Goal: Information Seeking & Learning: Compare options

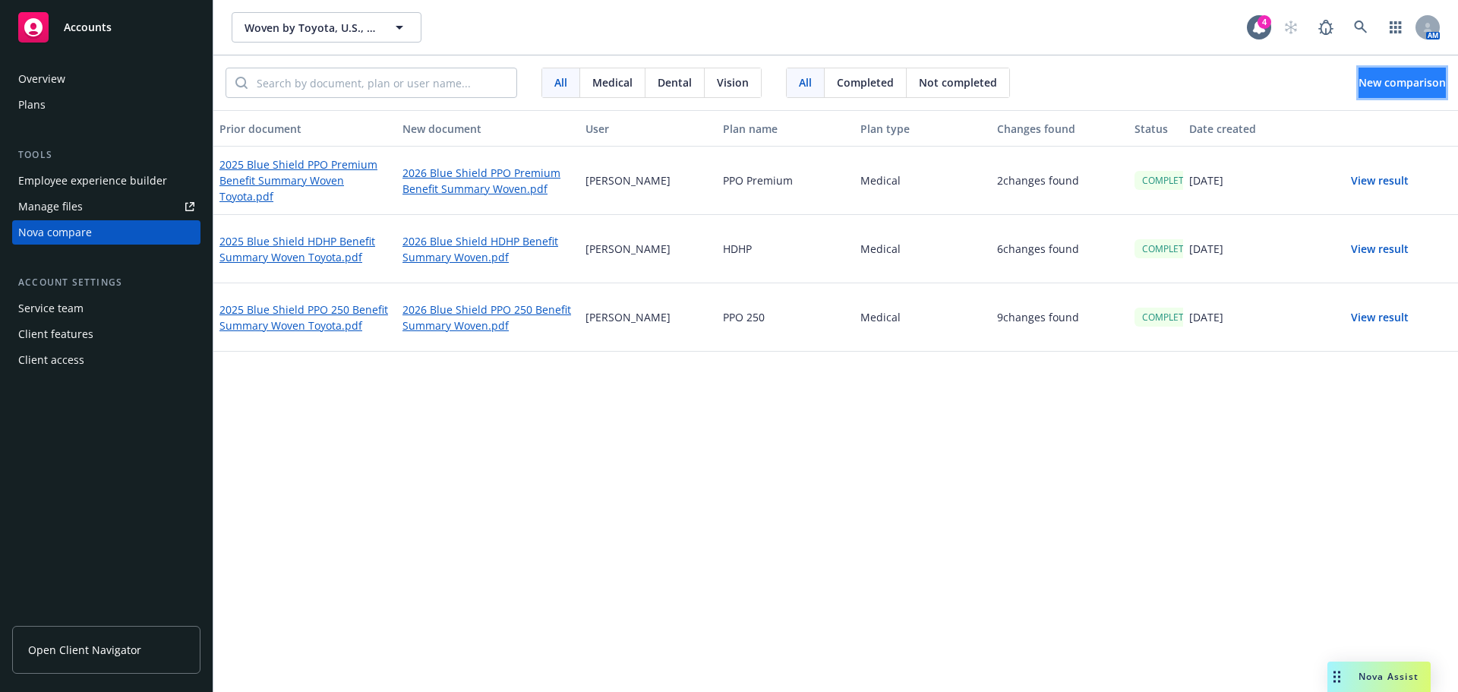
click at [1391, 83] on span "New comparison" at bounding box center [1401, 82] width 87 height 14
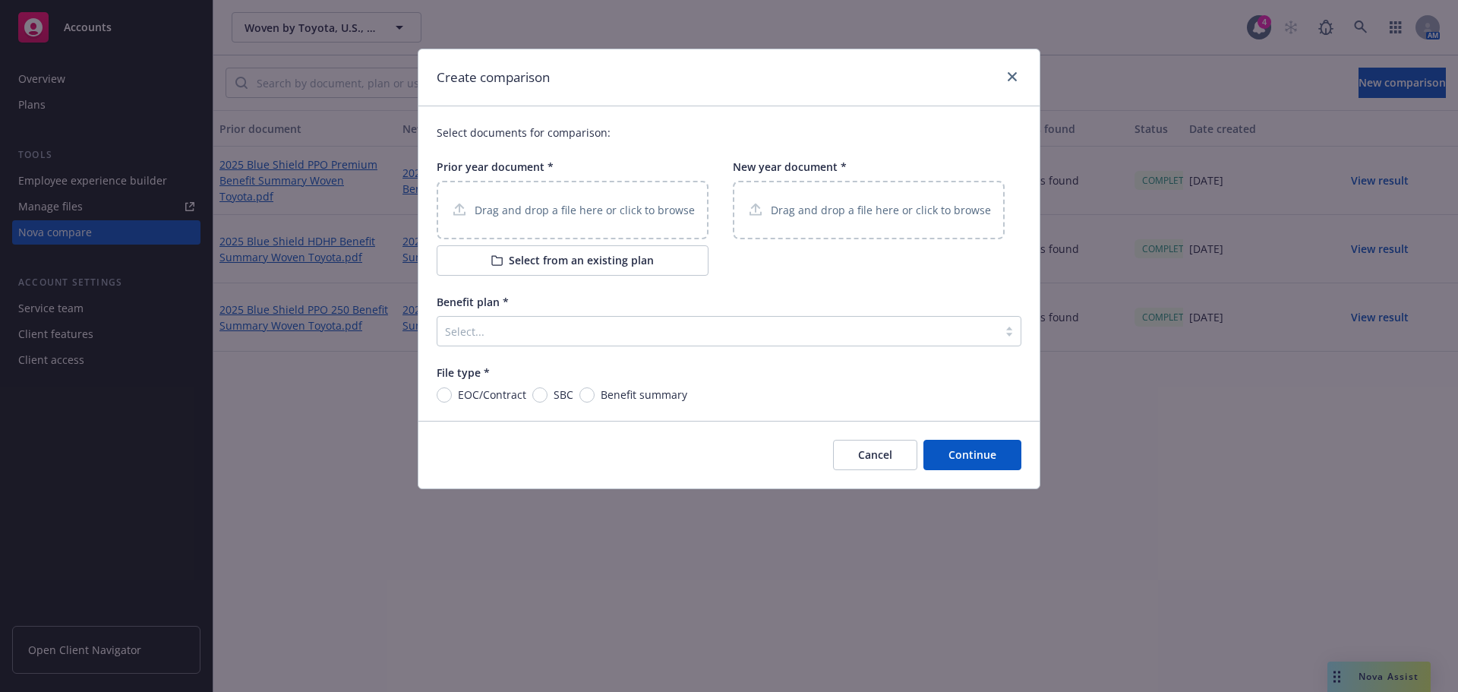
click at [582, 211] on p "Drag and drop a file here or click to browse" at bounding box center [585, 210] width 220 height 16
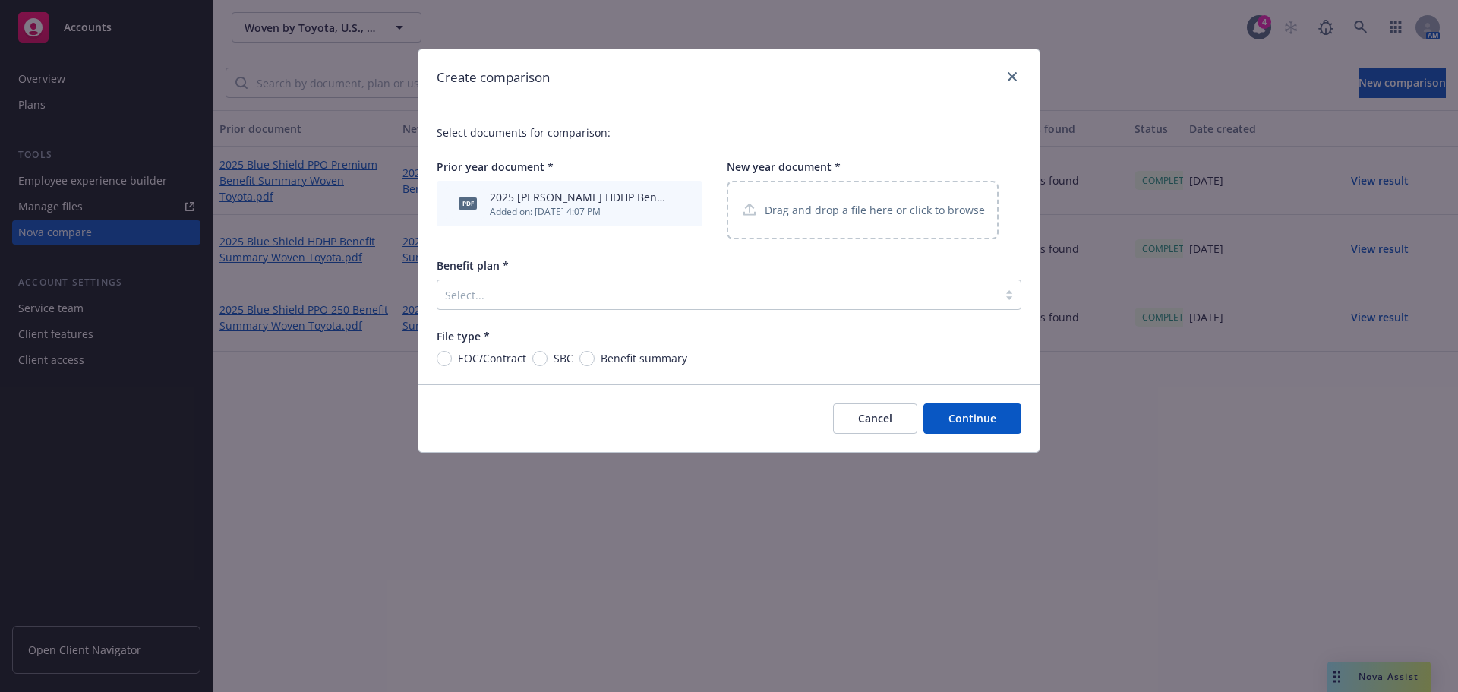
click at [831, 225] on div "Drag and drop a file here or click to browse" at bounding box center [863, 210] width 272 height 58
click at [588, 371] on div "Select documents for comparison: Prior year document * pdf 2025 [PERSON_NAME] H…" at bounding box center [728, 245] width 621 height 278
click at [587, 363] on input "Benefit summary" at bounding box center [586, 358] width 15 height 15
radio input "true"
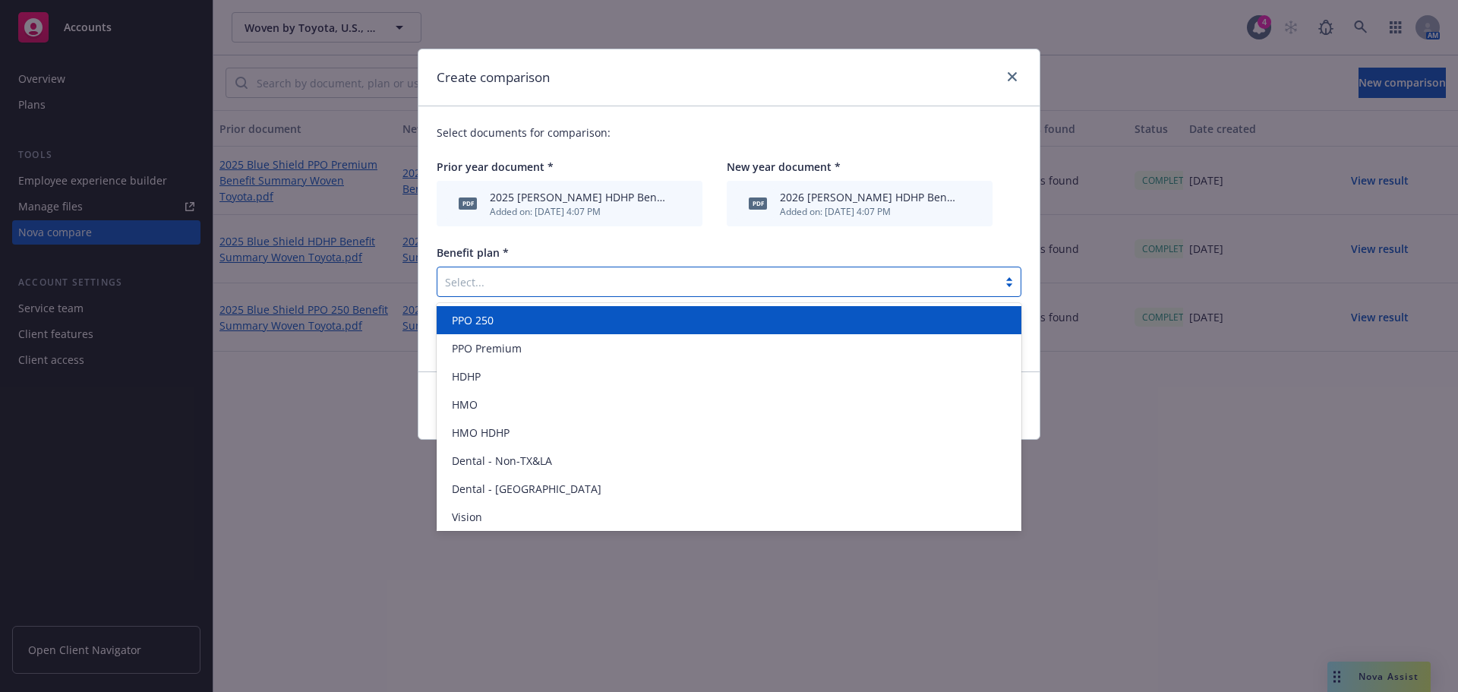
click at [686, 270] on div "Select..." at bounding box center [717, 282] width 560 height 24
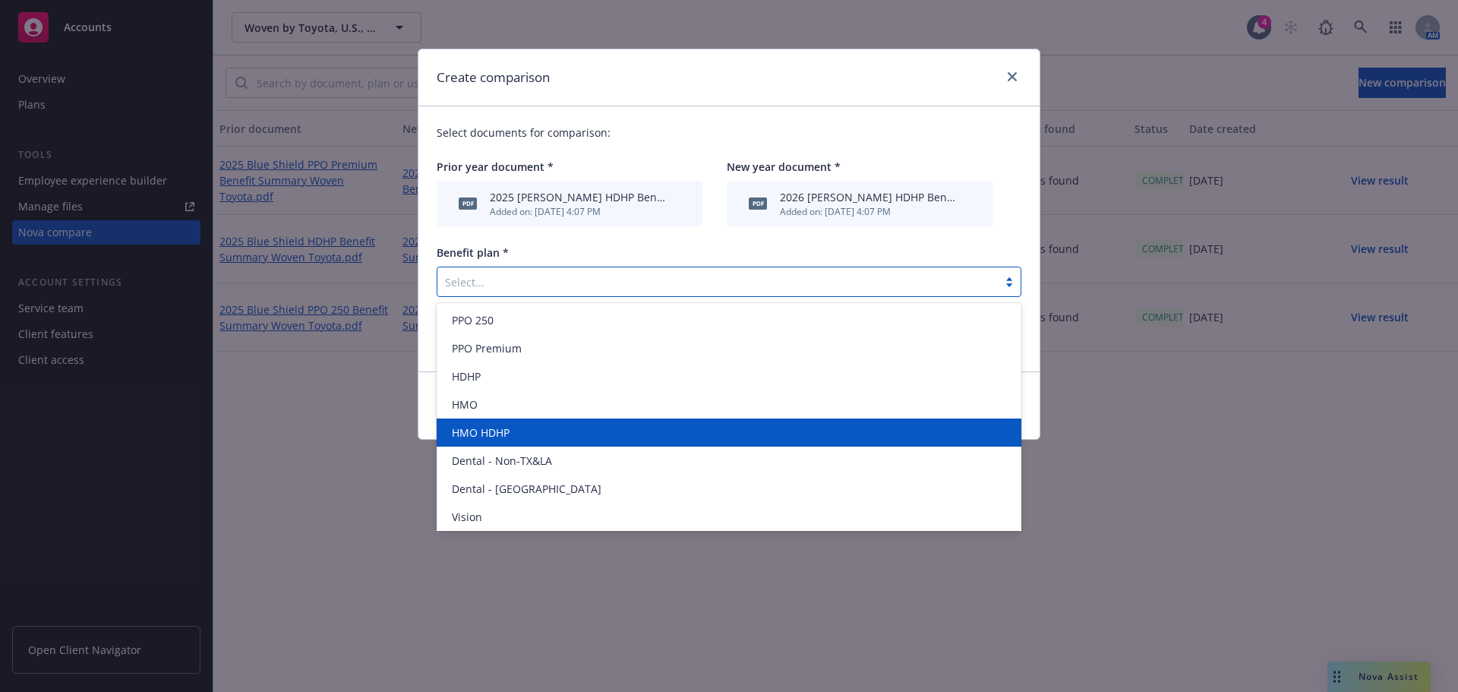
click at [550, 427] on div "HMO HDHP" at bounding box center [729, 432] width 566 height 16
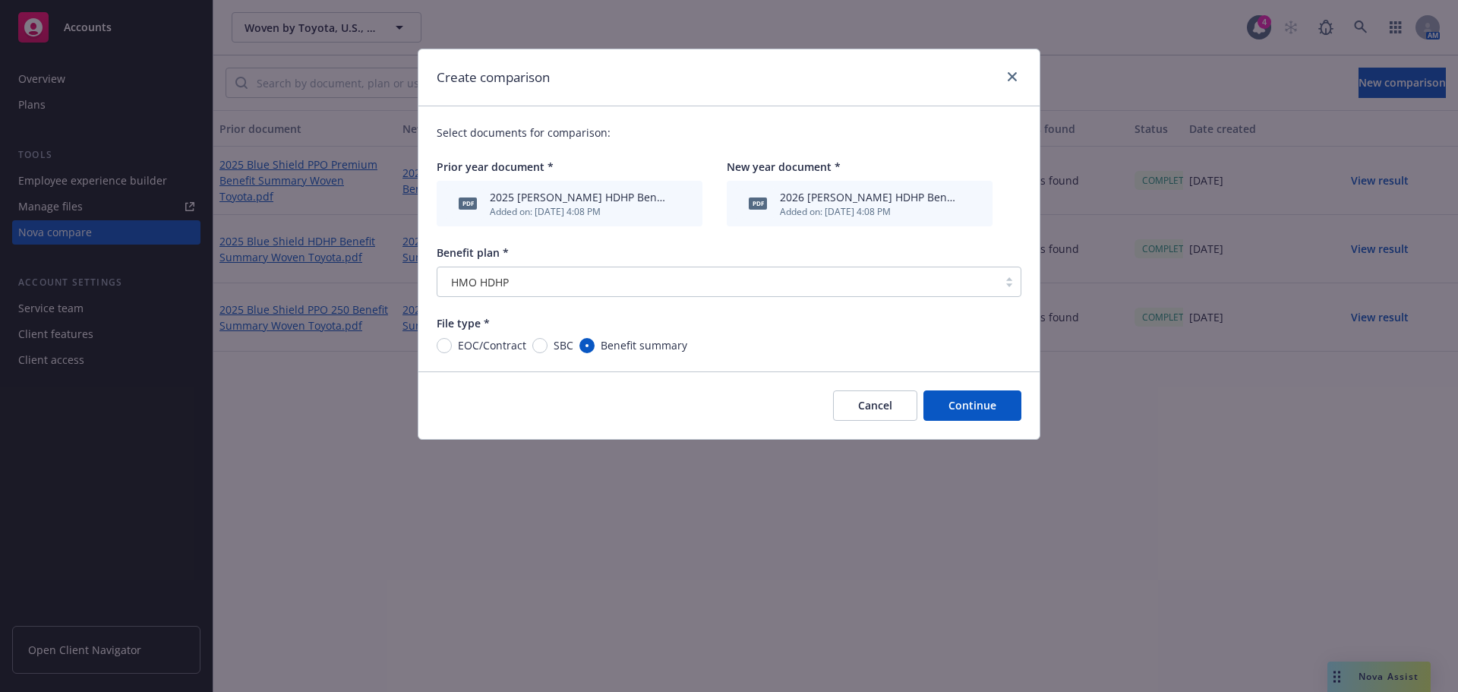
drag, startPoint x: 960, startPoint y: 408, endPoint x: 844, endPoint y: 507, distance: 152.9
click at [844, 507] on div "Create comparison Select documents for comparison: Prior year document * pdf 20…" at bounding box center [729, 346] width 1458 height 692
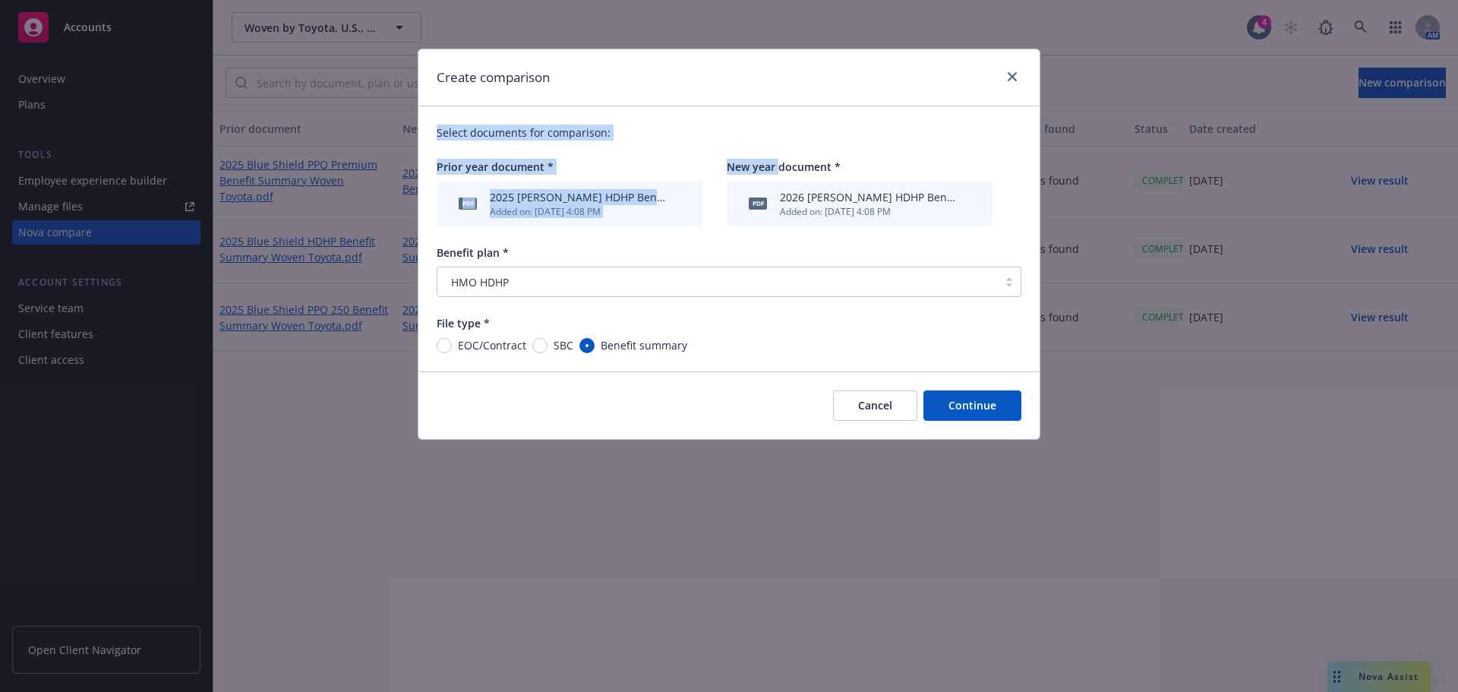
drag, startPoint x: 758, startPoint y: 67, endPoint x: 807, endPoint y: 277, distance: 216.0
click at [787, 194] on div "Create comparison Select documents for comparison: Prior year document * pdf 20…" at bounding box center [729, 244] width 623 height 391
click at [941, 410] on button "Continue" at bounding box center [972, 405] width 98 height 30
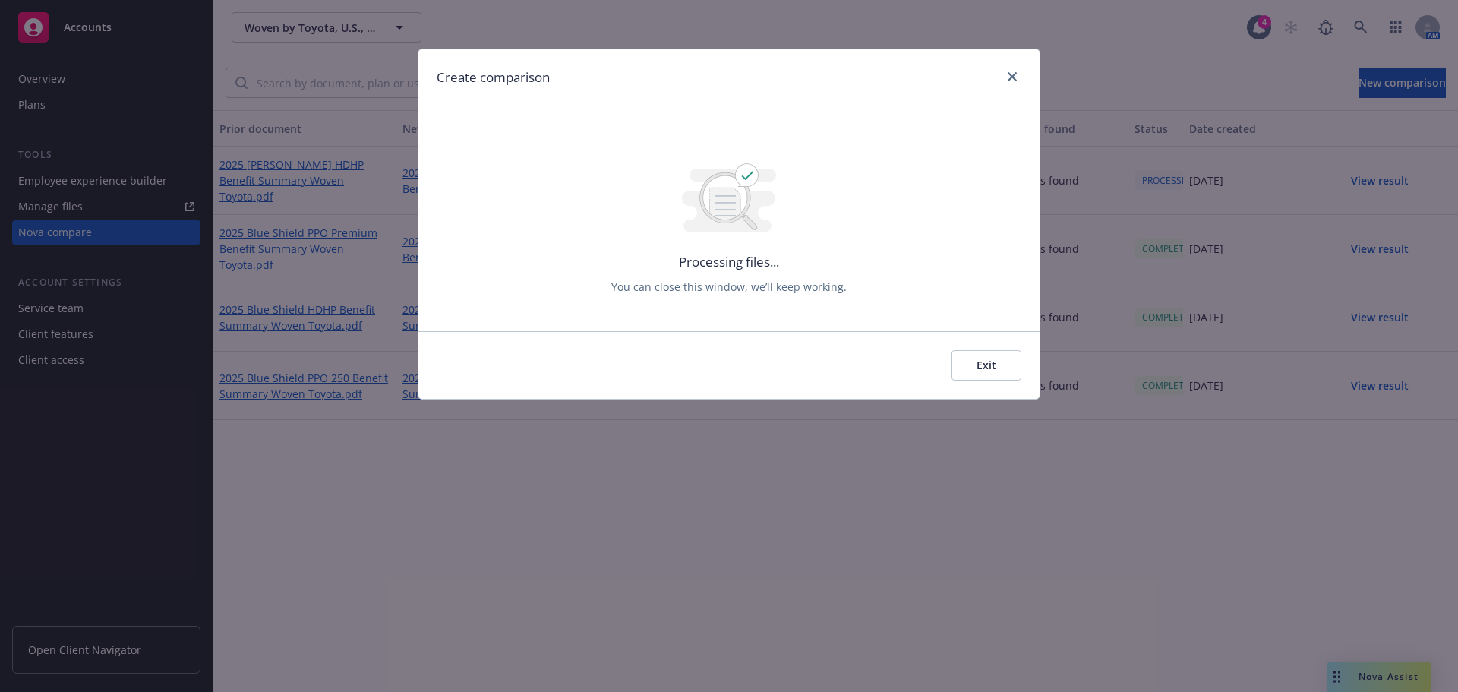
click at [1007, 367] on button "Exit" at bounding box center [986, 365] width 70 height 30
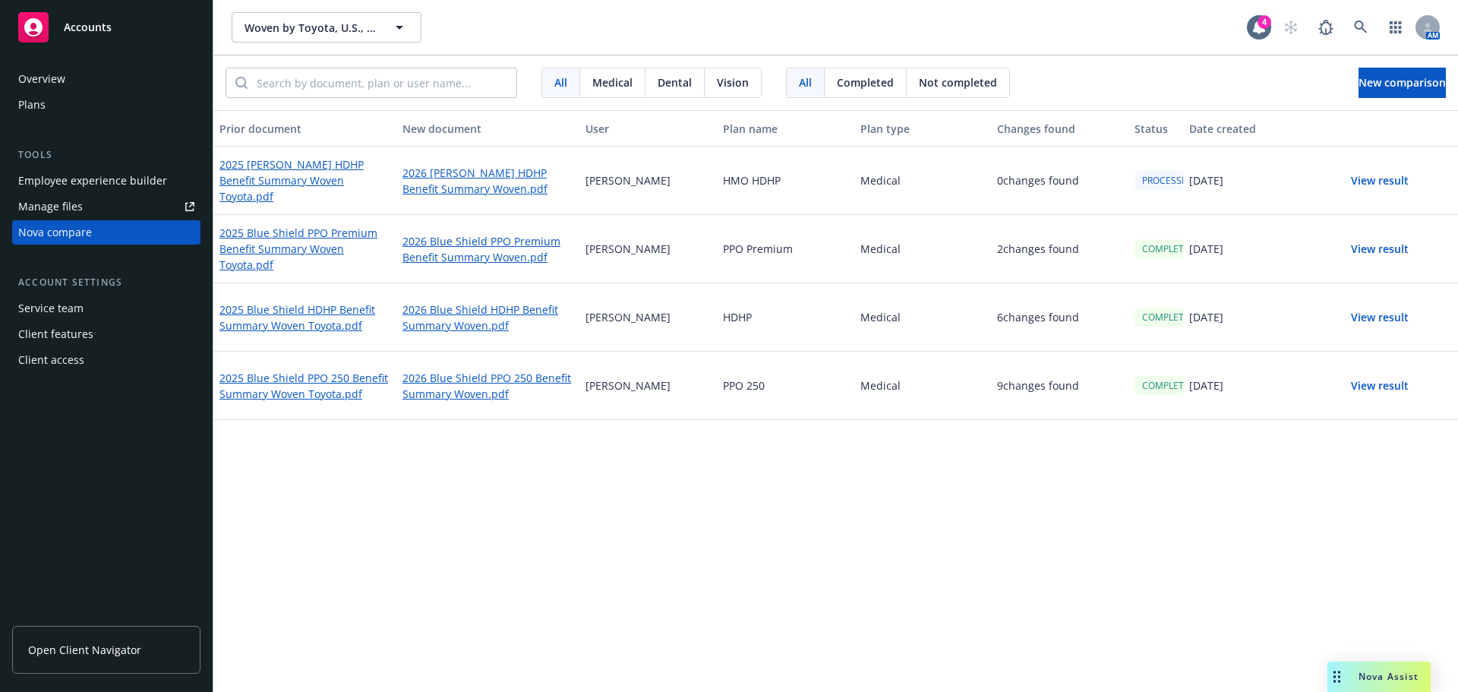
click at [53, 112] on div "Plans" at bounding box center [106, 105] width 176 height 24
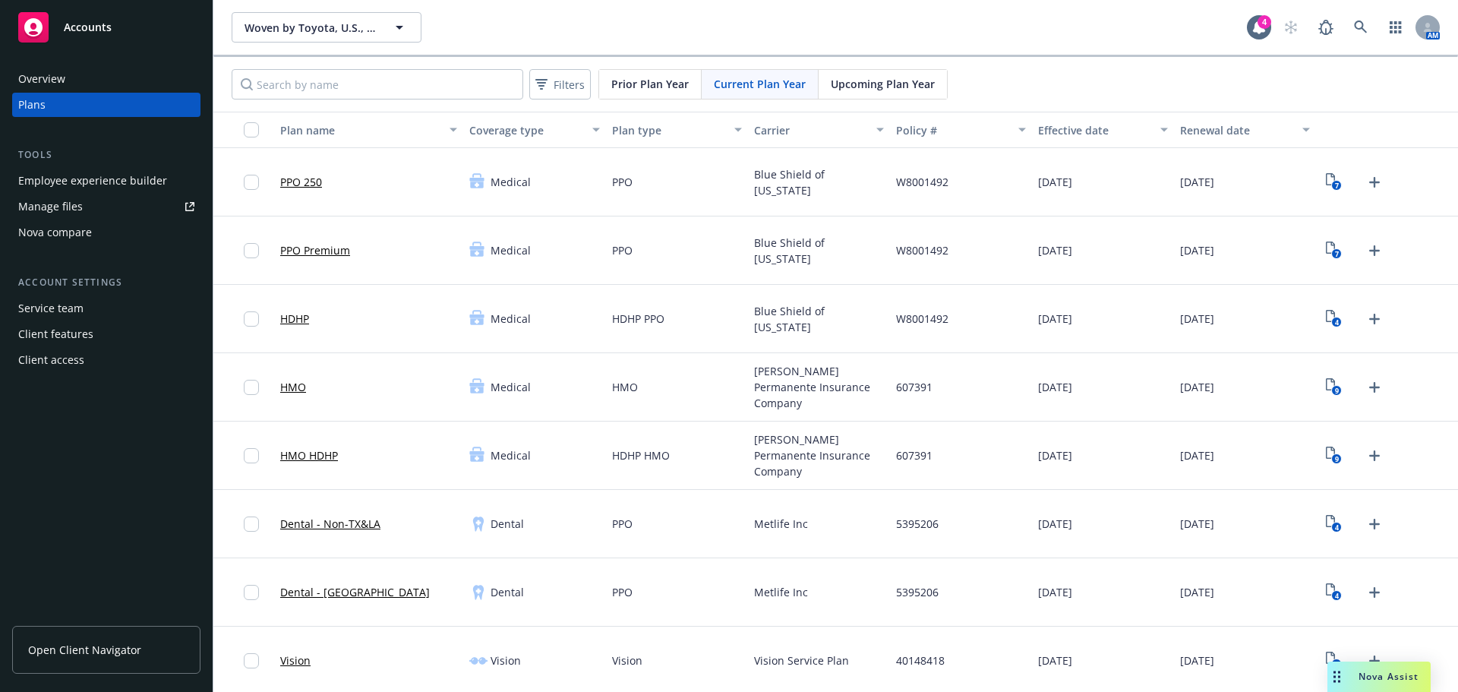
click at [71, 233] on div "Nova compare" at bounding box center [55, 232] width 74 height 24
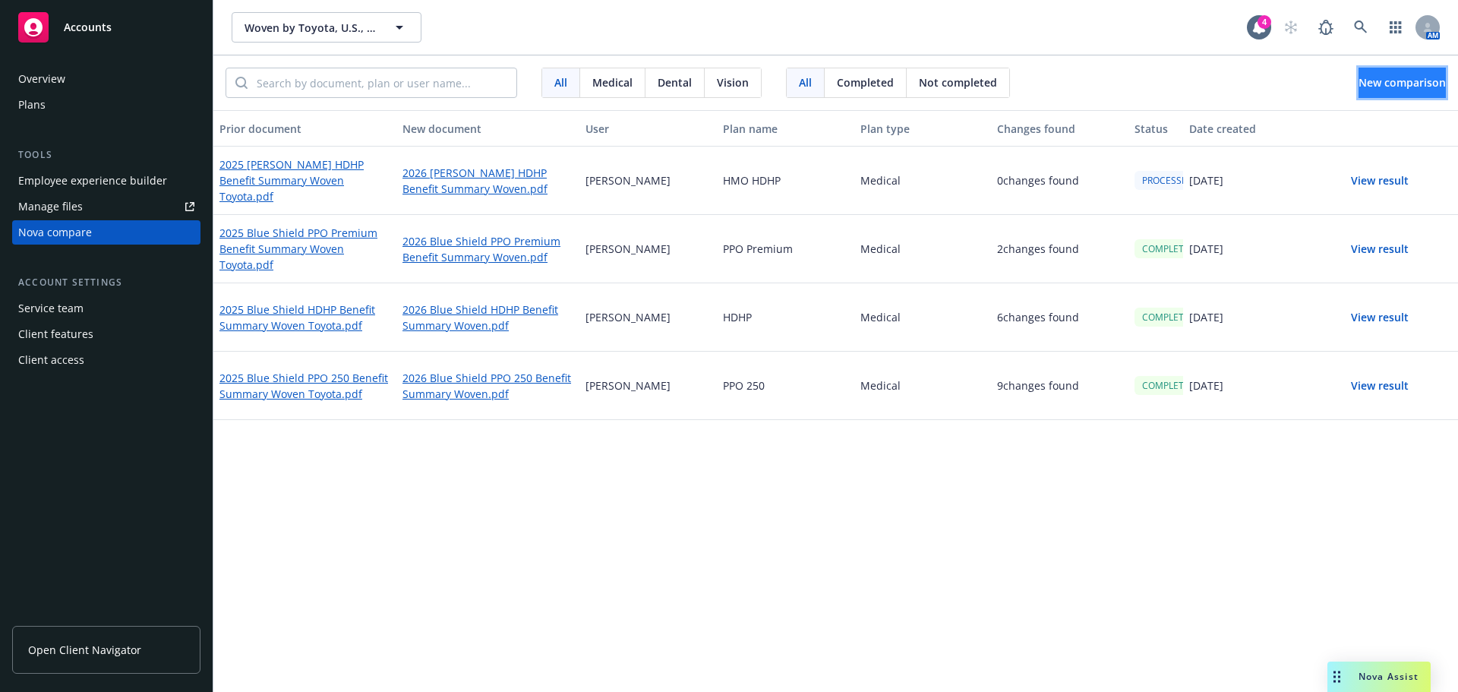
click at [1364, 80] on span "New comparison" at bounding box center [1401, 82] width 87 height 14
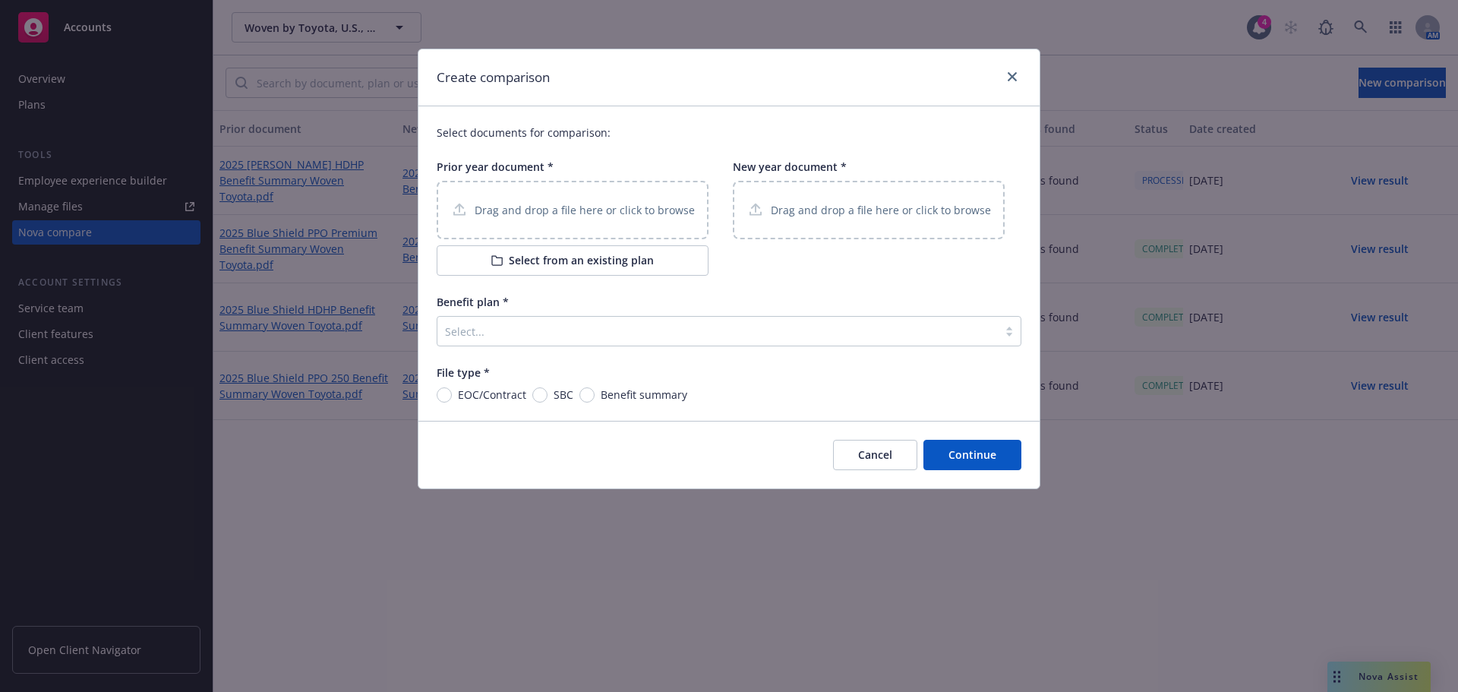
click at [618, 218] on p "Drag and drop a file here or click to browse" at bounding box center [585, 210] width 220 height 16
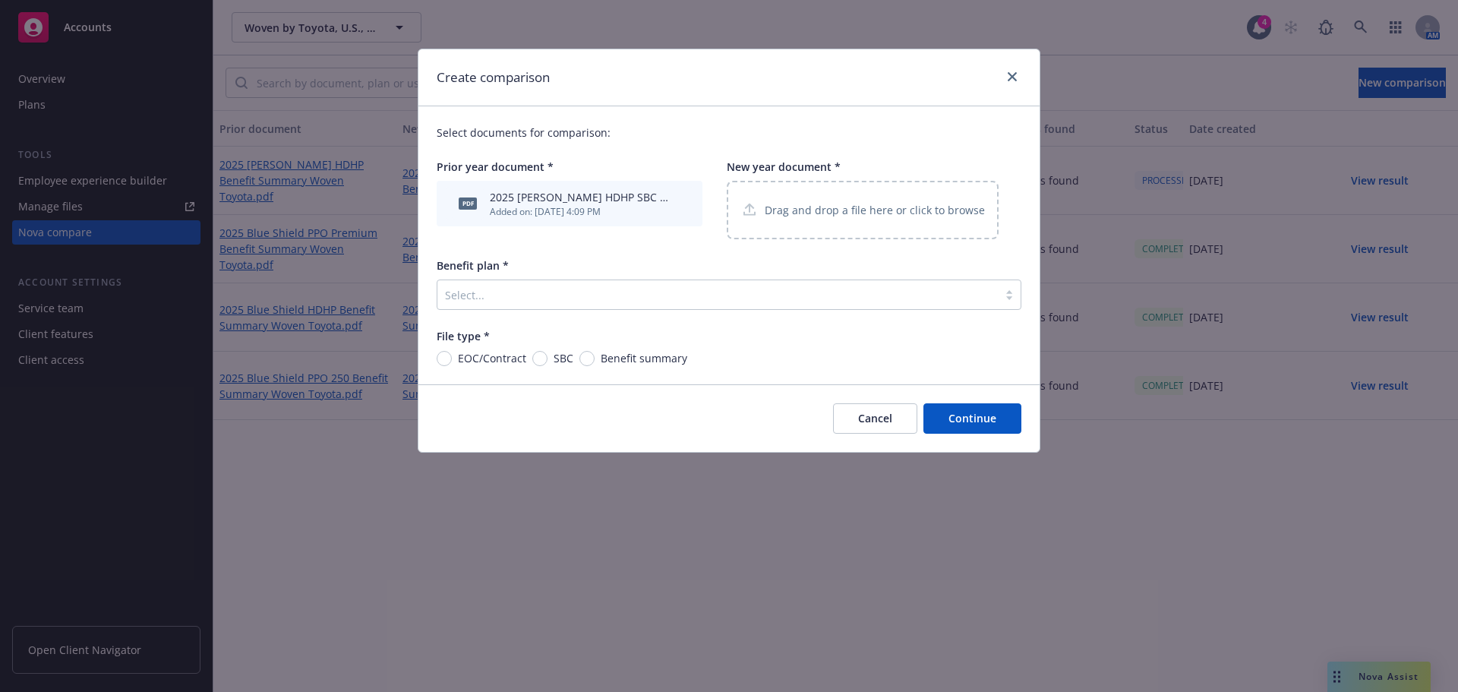
click at [828, 218] on p "Drag and drop a file here or click to browse" at bounding box center [875, 210] width 220 height 16
click at [542, 367] on div "Select documents for comparison: Prior year document * pdf 2025 [PERSON_NAME] H…" at bounding box center [728, 245] width 621 height 278
click at [544, 355] on input "SBC" at bounding box center [539, 358] width 15 height 15
radio input "true"
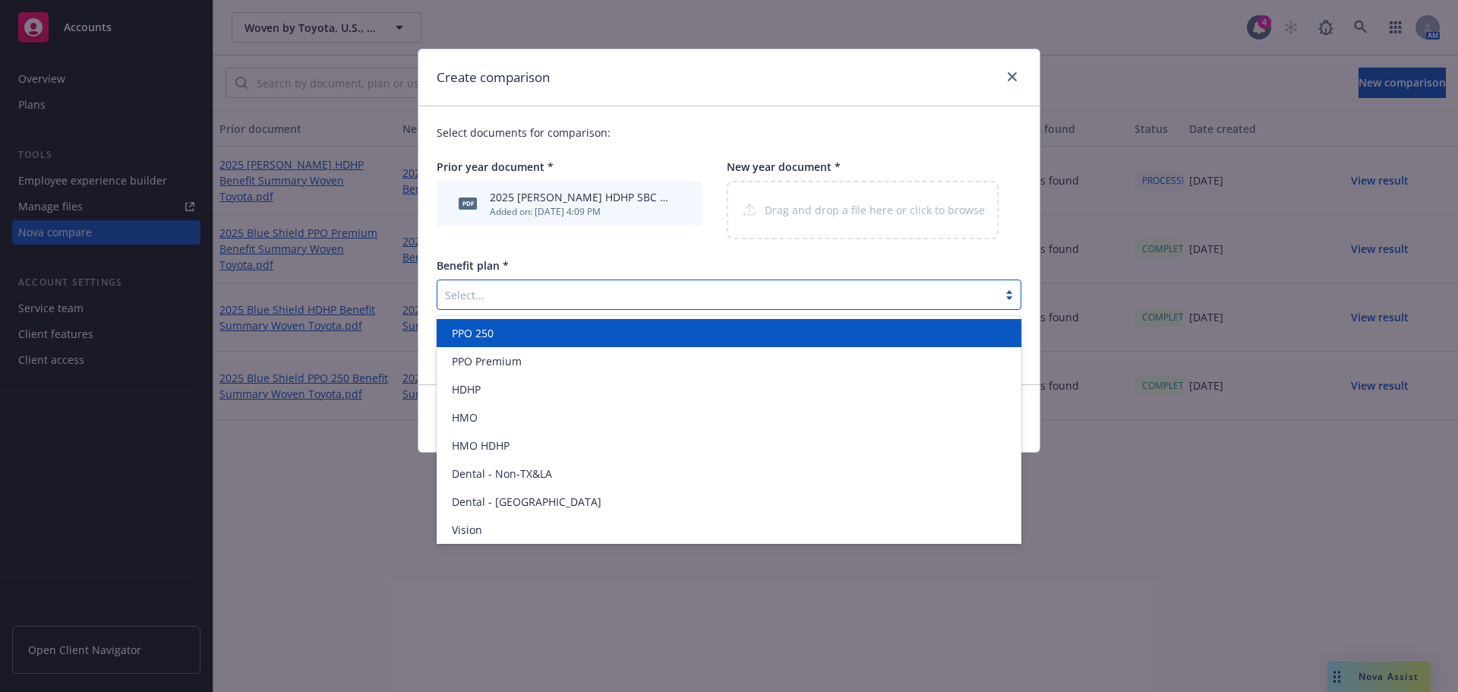
click at [616, 292] on div at bounding box center [717, 294] width 545 height 18
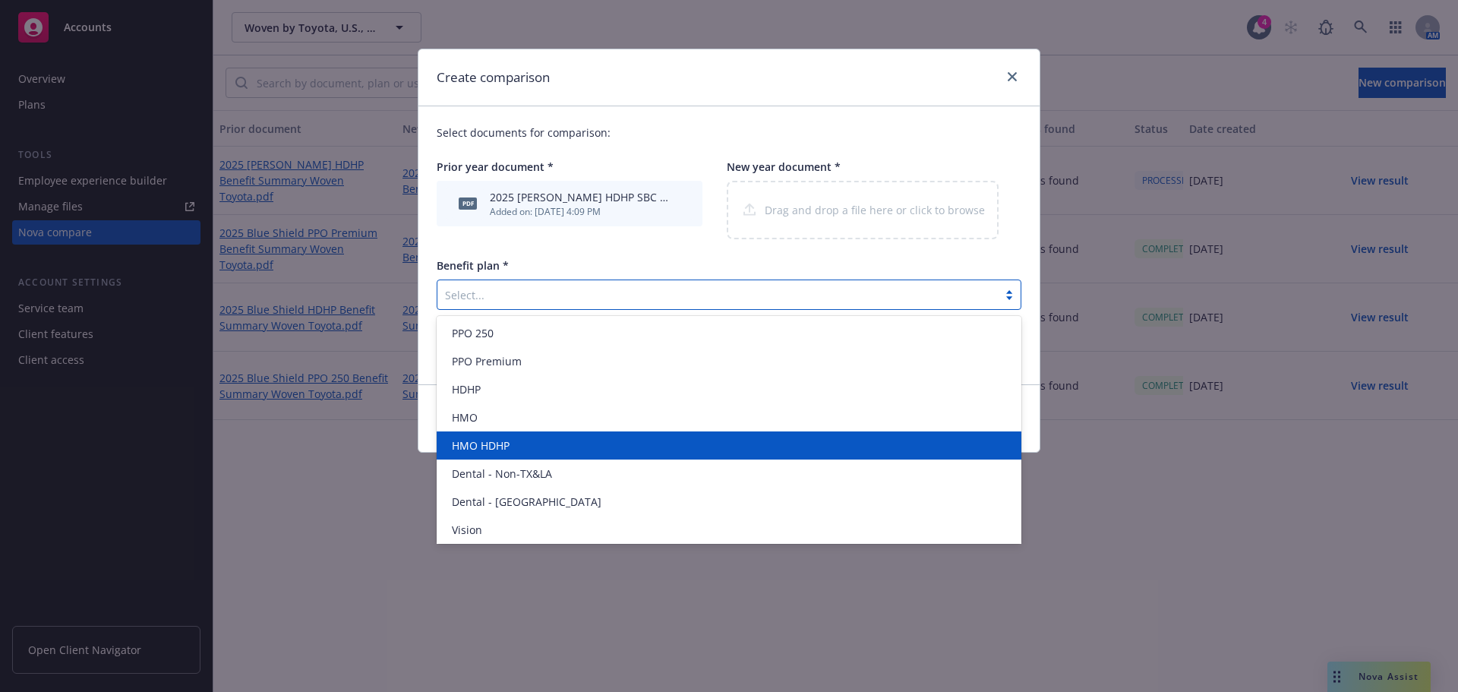
click at [586, 449] on div "HMO HDHP" at bounding box center [729, 445] width 566 height 16
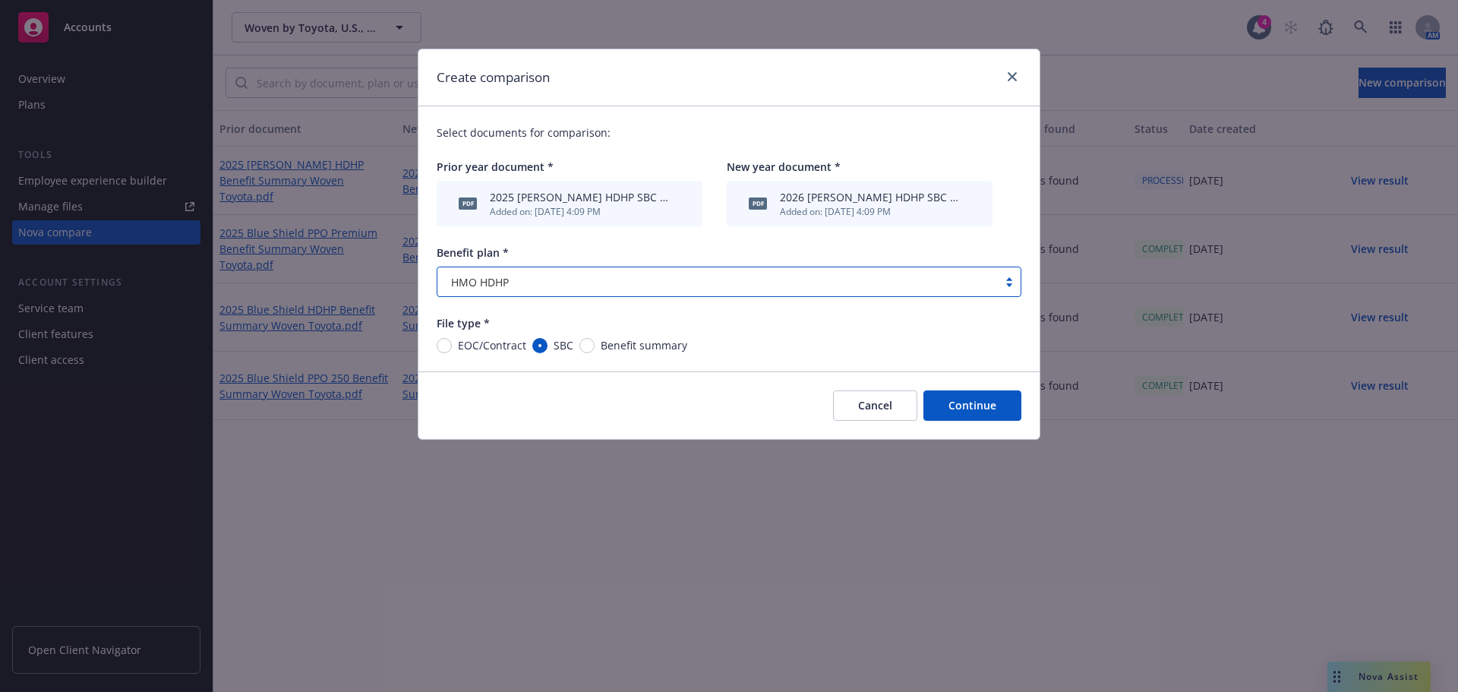
click at [970, 417] on button "Continue" at bounding box center [972, 405] width 98 height 30
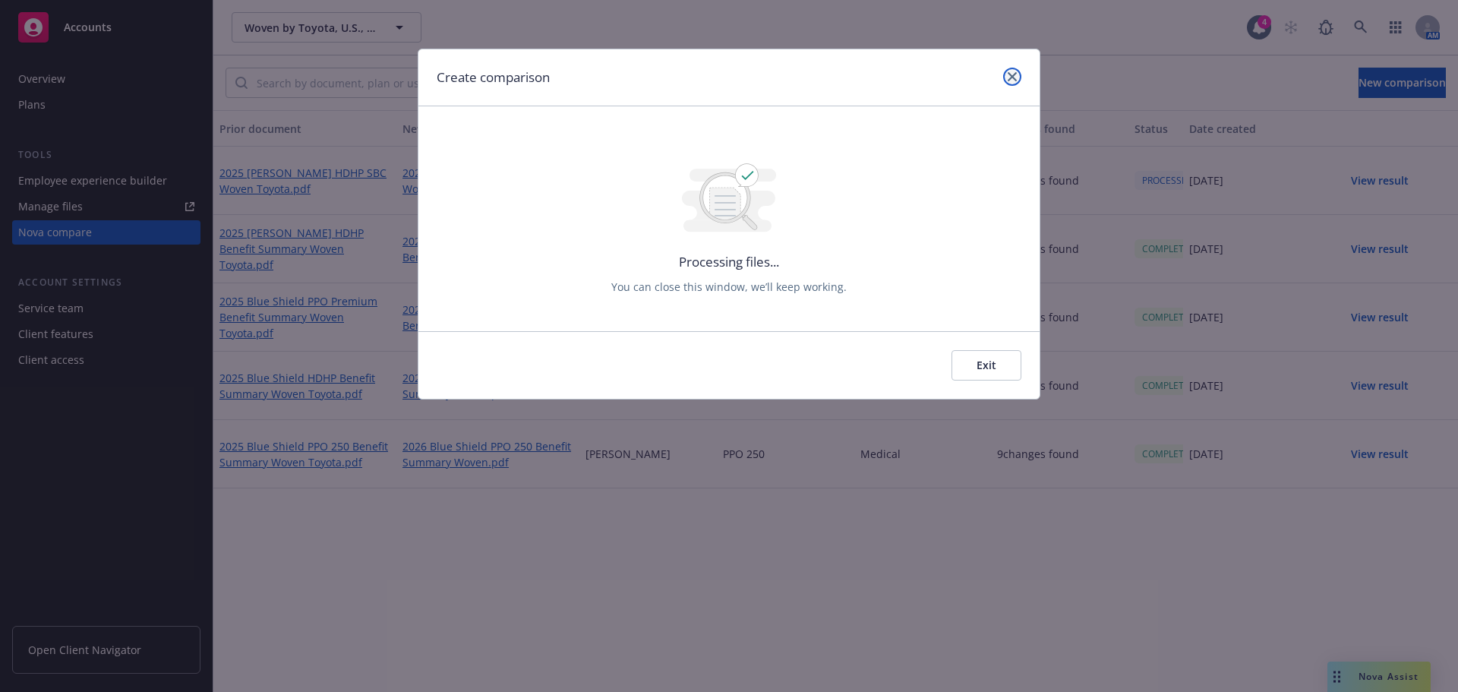
click at [1009, 82] on link "close" at bounding box center [1012, 77] width 18 height 18
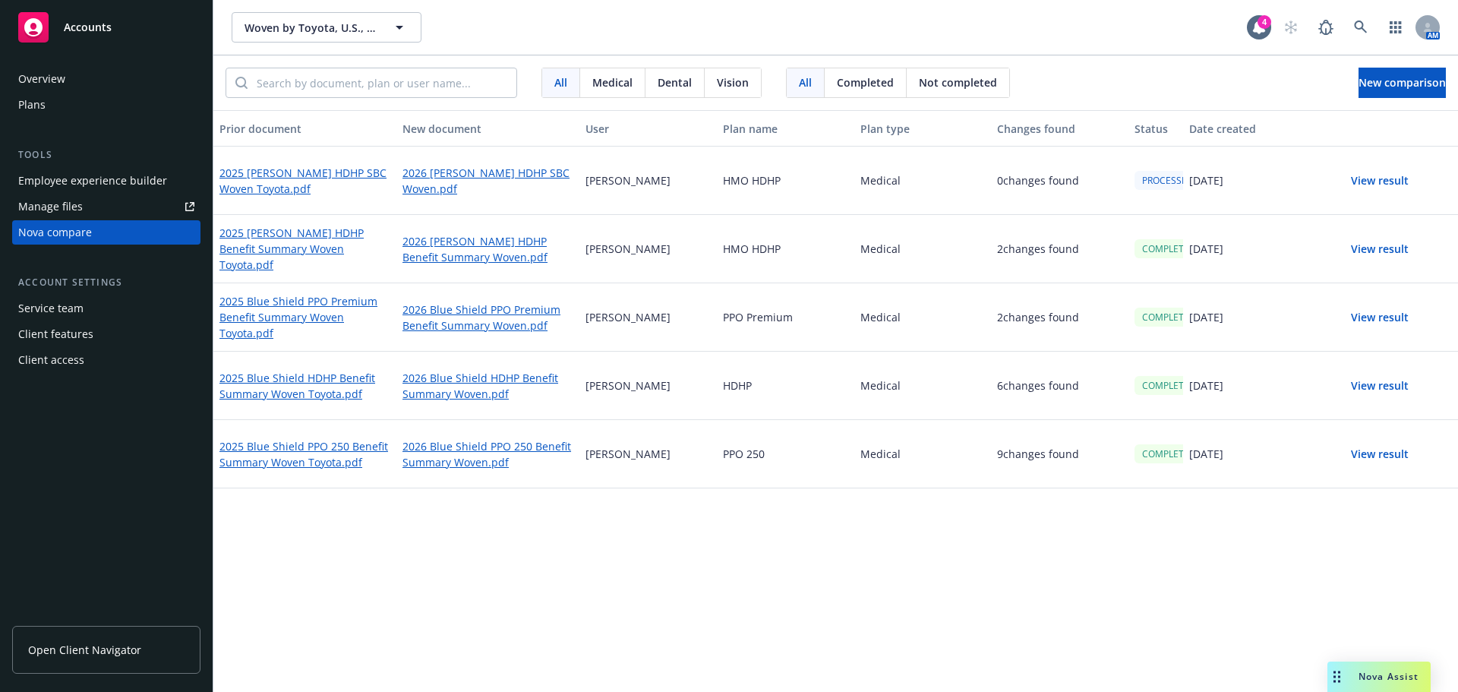
click at [1382, 250] on button "View result" at bounding box center [1379, 249] width 106 height 30
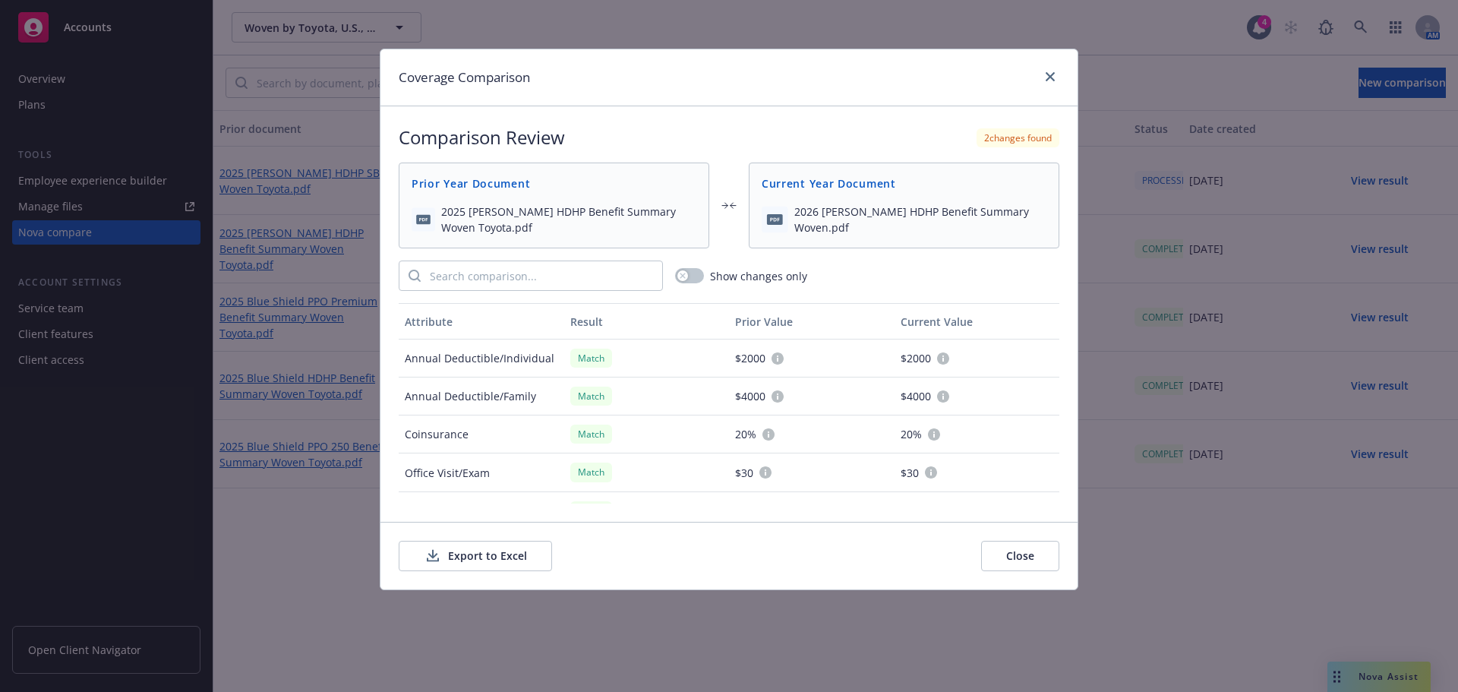
click at [516, 547] on button "Export to Excel" at bounding box center [475, 556] width 153 height 30
click at [1051, 78] on icon "close" at bounding box center [1049, 76] width 9 height 9
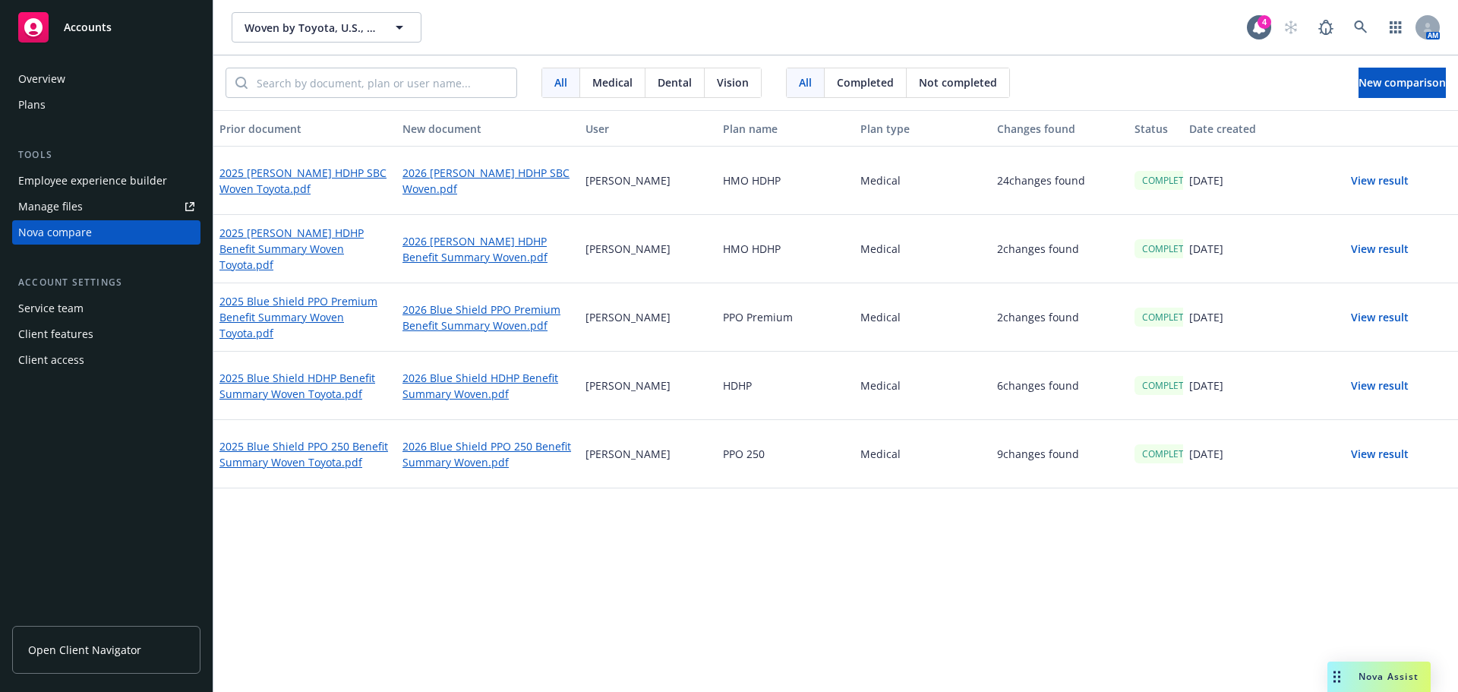
click at [1370, 190] on button "View result" at bounding box center [1379, 181] width 106 height 30
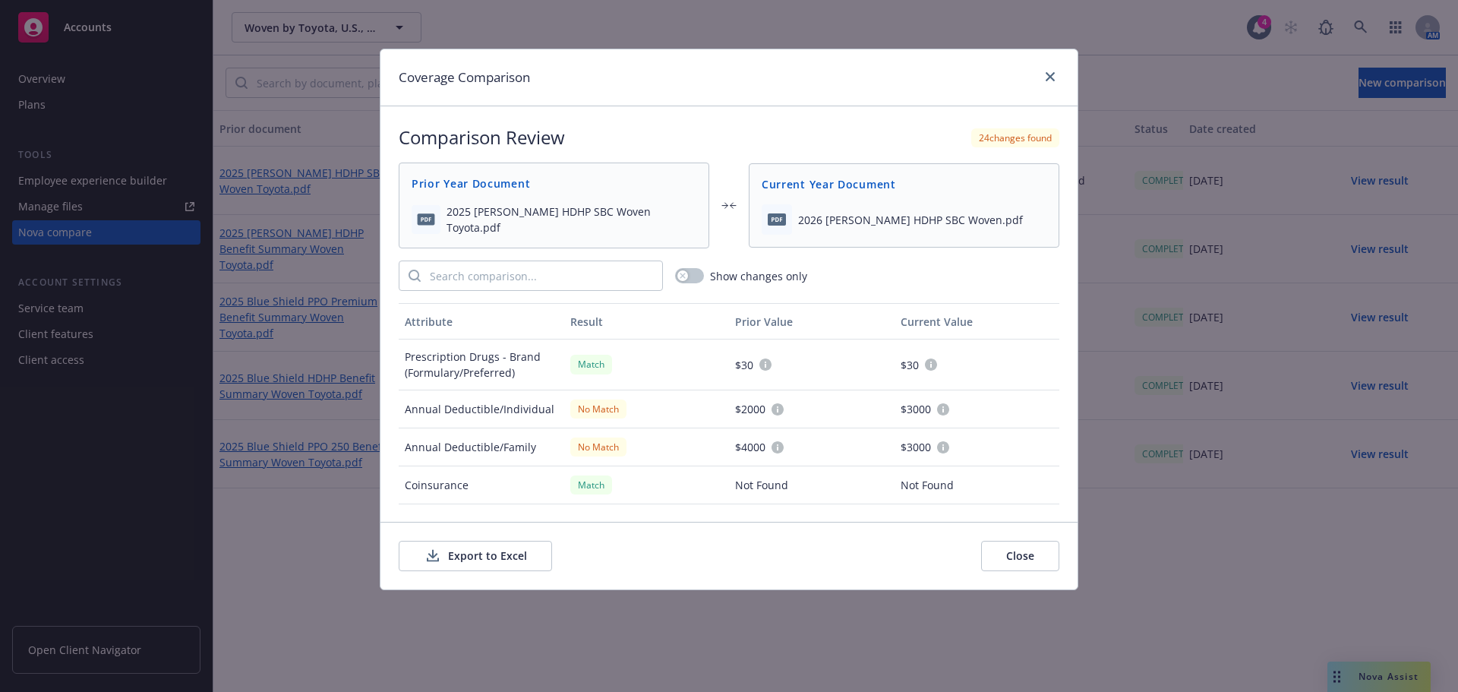
click at [487, 560] on button "Export to Excel" at bounding box center [475, 556] width 153 height 30
click at [1058, 82] on div at bounding box center [1047, 78] width 24 height 20
click at [1052, 82] on link "close" at bounding box center [1050, 77] width 18 height 18
